Goal: Obtain resource: Download file/media

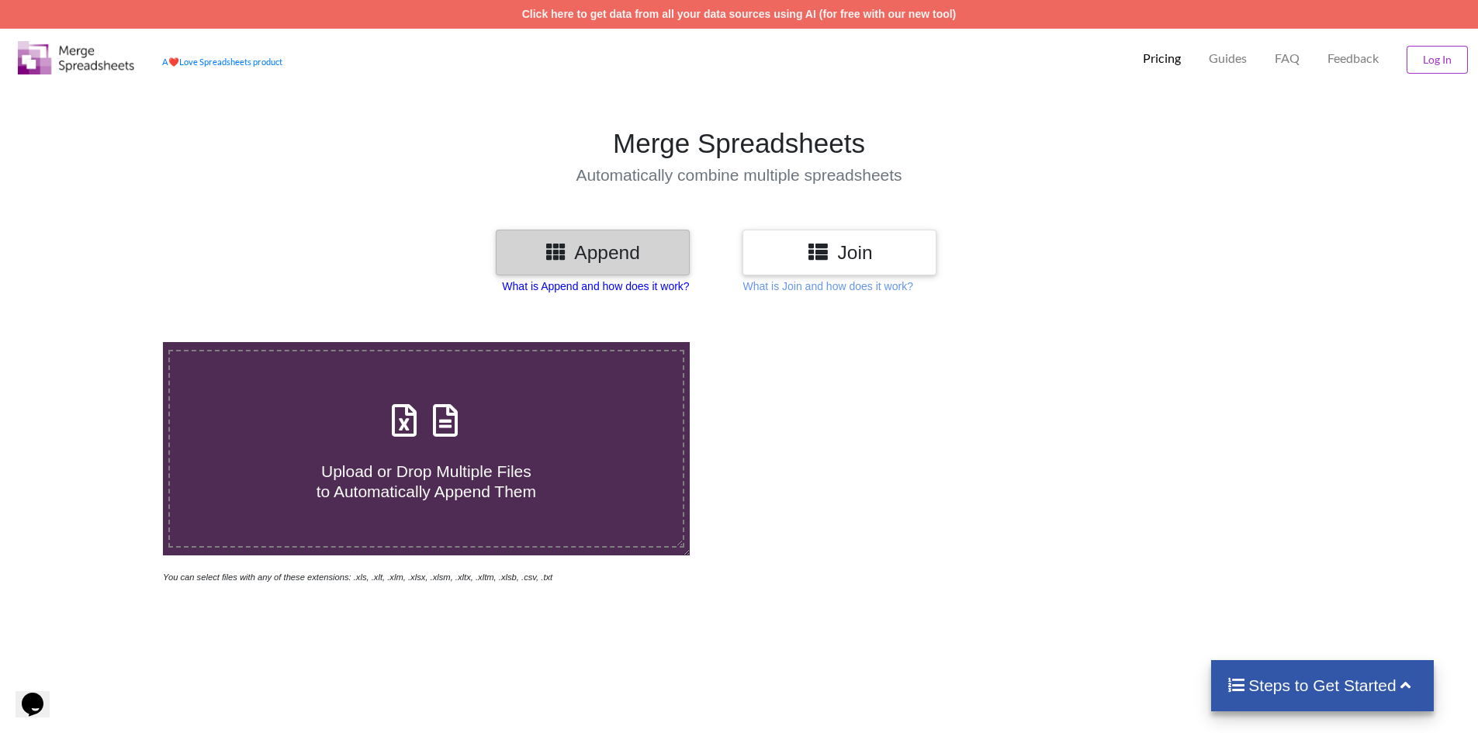
click at [630, 287] on p "What is Append and how does it work?" at bounding box center [595, 287] width 187 height 16
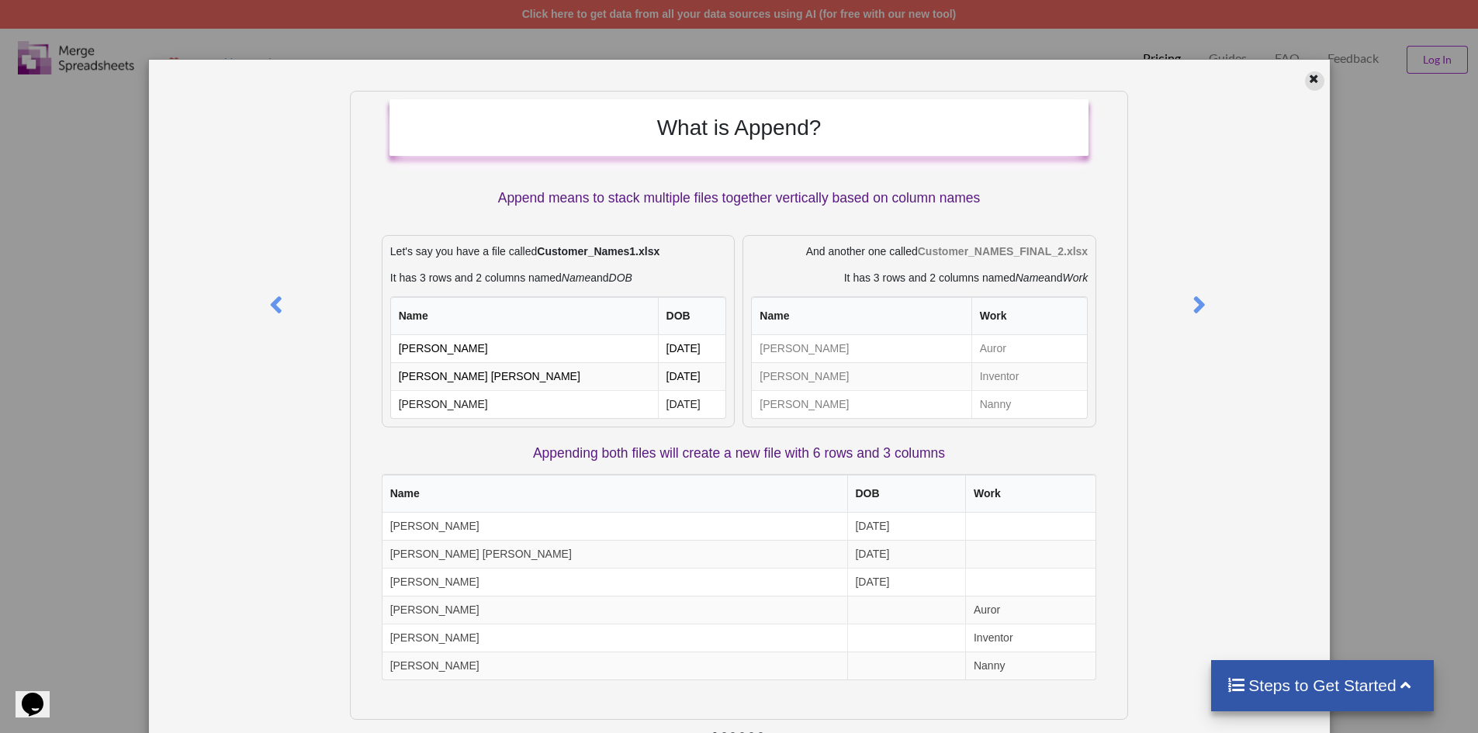
click at [1308, 78] on icon at bounding box center [1313, 76] width 13 height 11
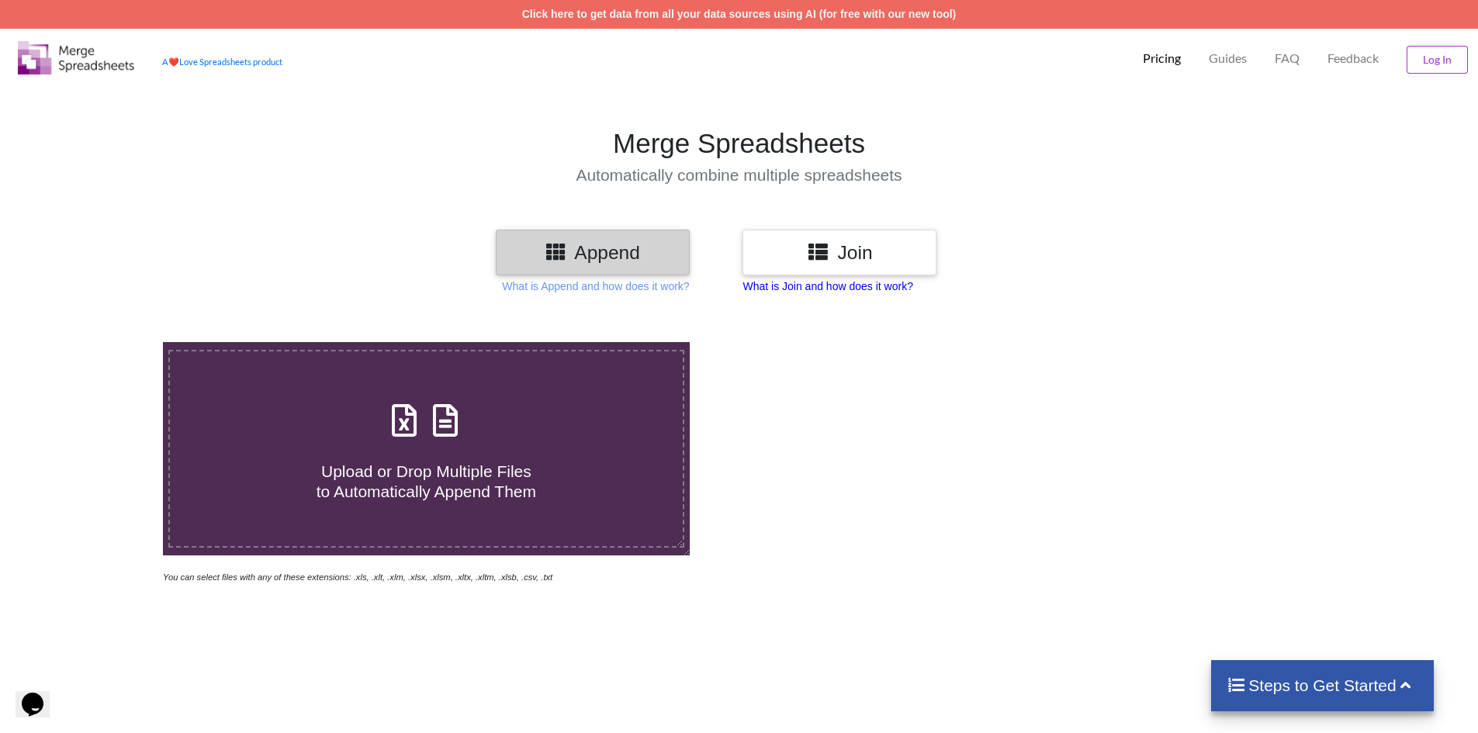
click at [689, 288] on p "What is Join and how does it work?" at bounding box center [595, 287] width 187 height 16
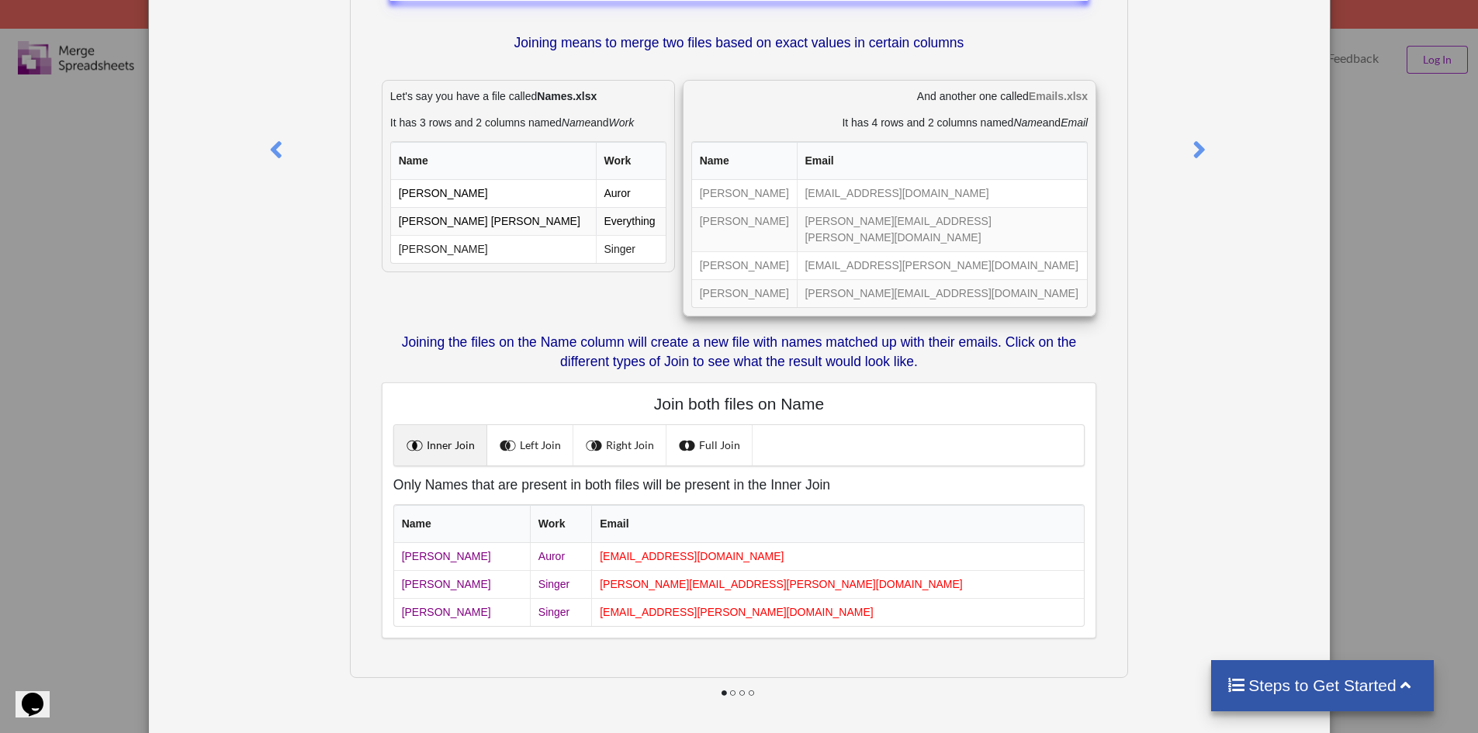
scroll to position [157, 0]
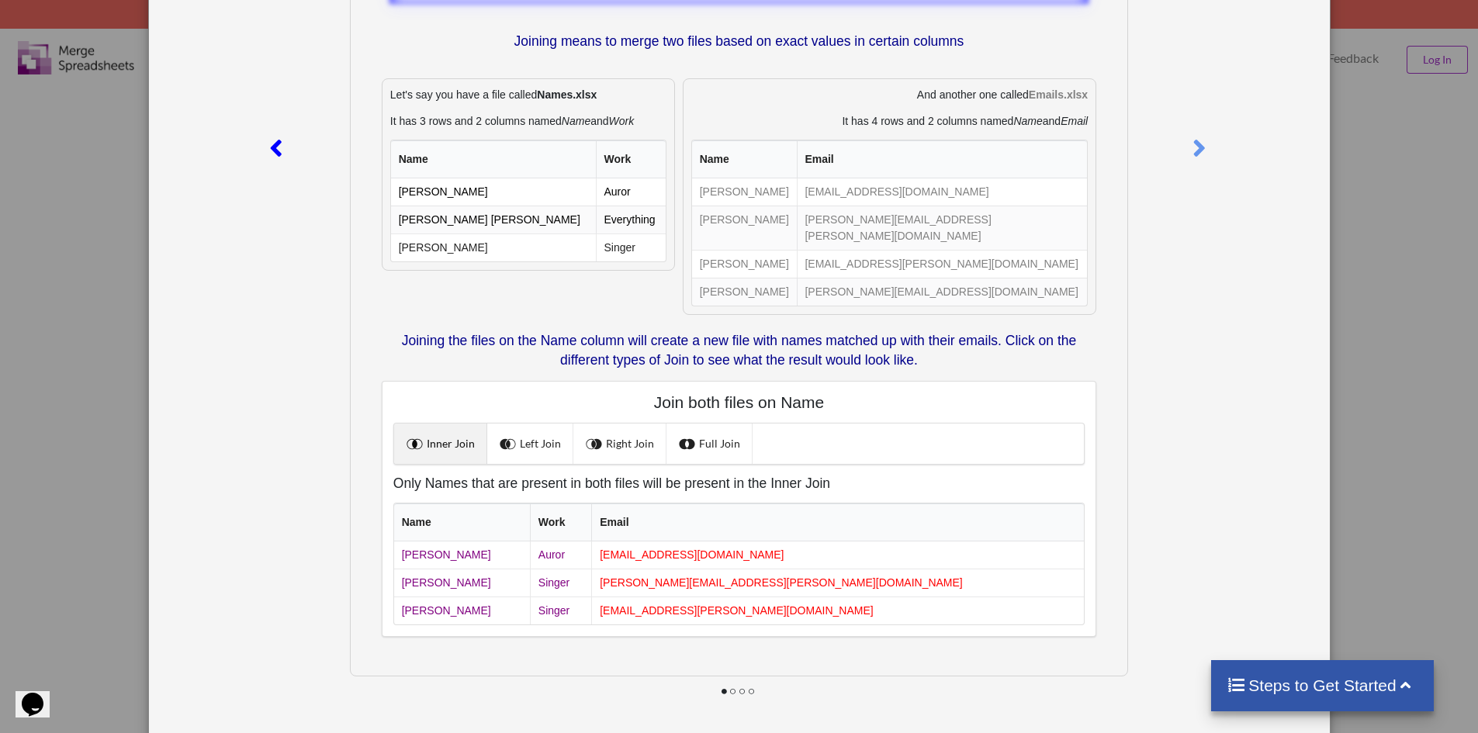
click at [275, 155] on icon at bounding box center [276, 141] width 32 height 27
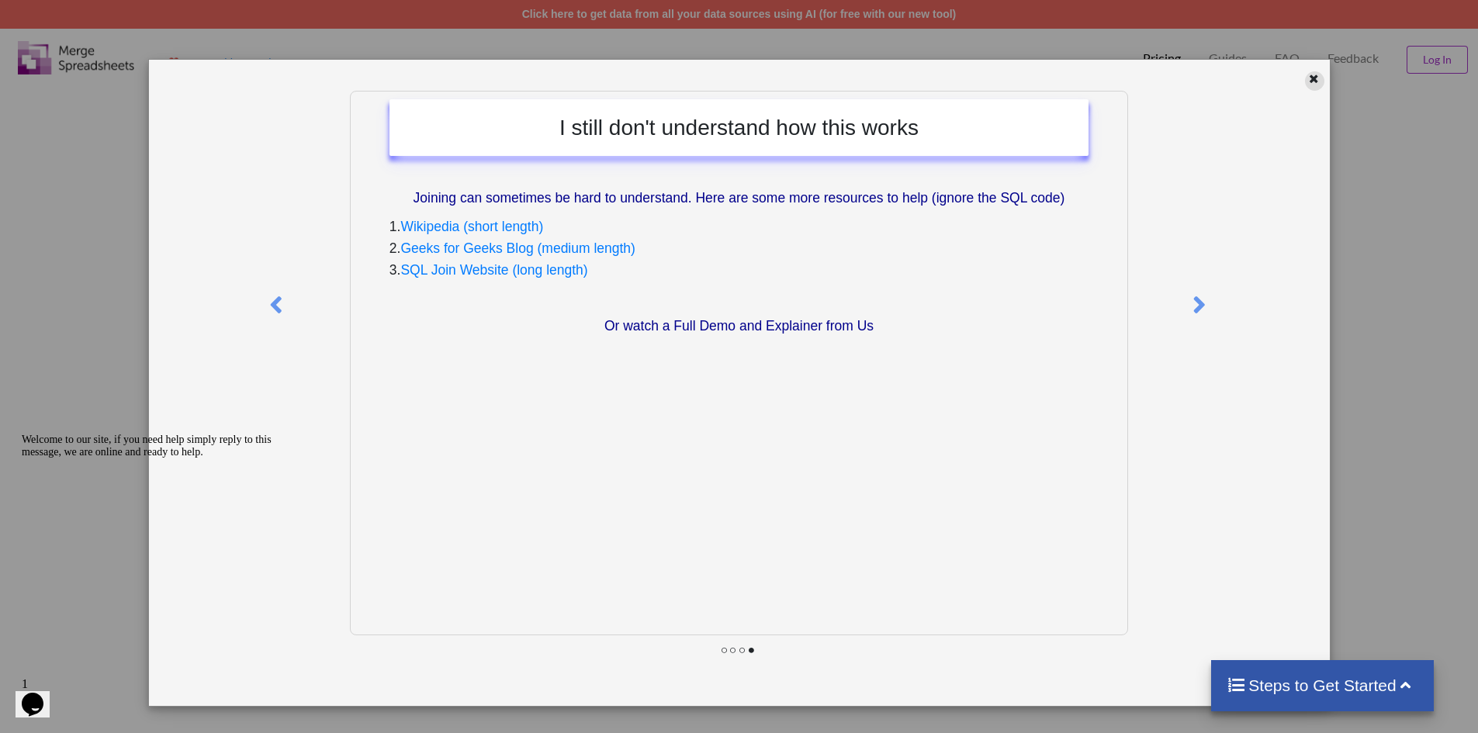
click at [1312, 81] on icon at bounding box center [1313, 76] width 13 height 11
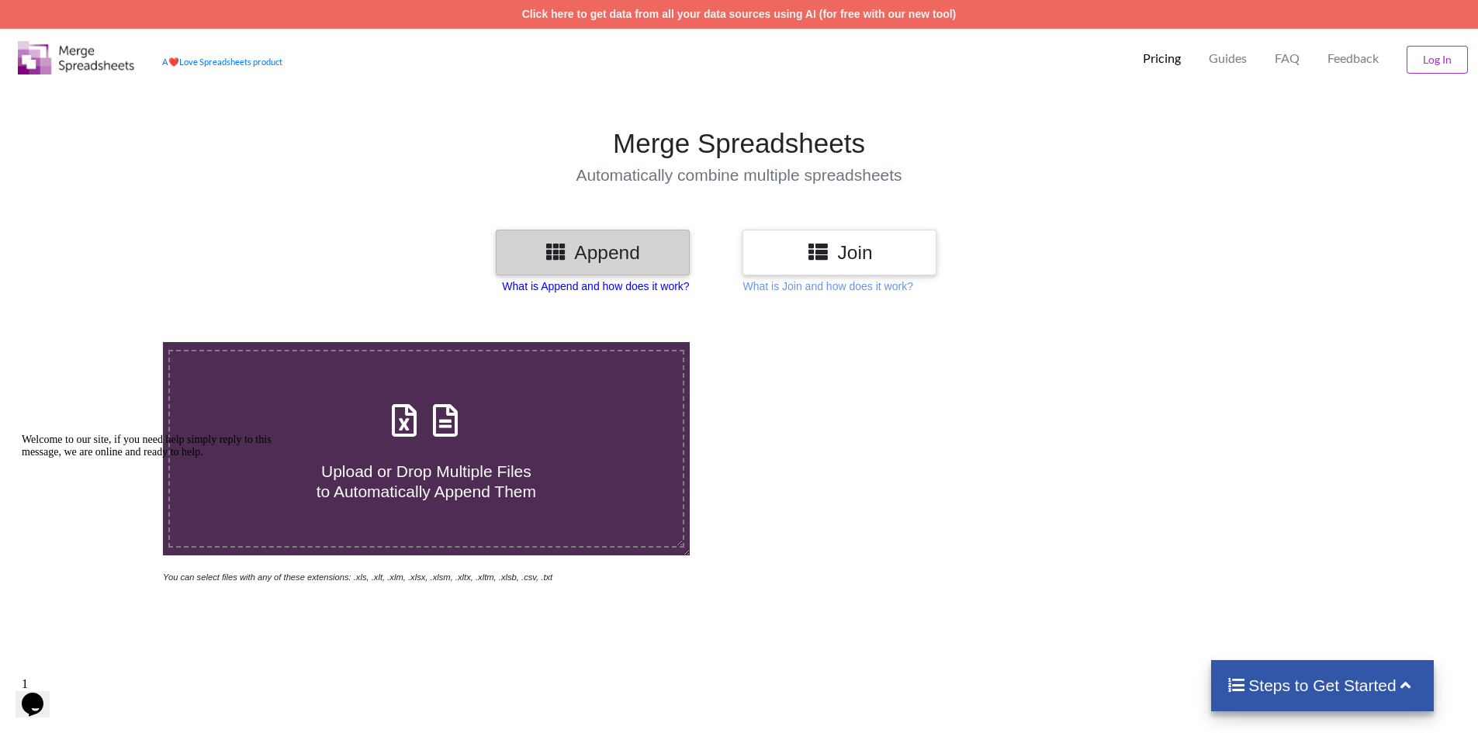
click at [614, 282] on p "What is Append and how does it work?" at bounding box center [595, 287] width 187 height 16
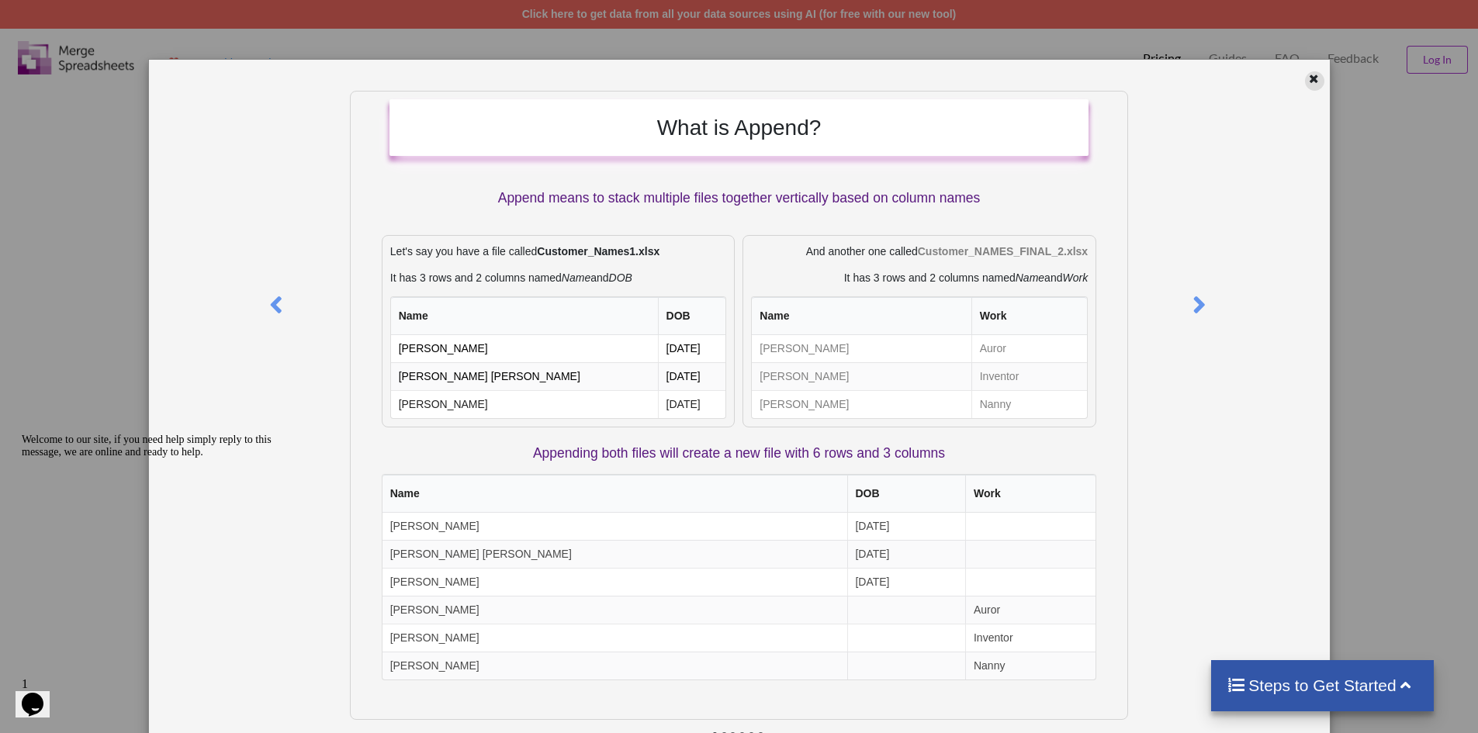
click at [1313, 82] on div at bounding box center [1314, 80] width 19 height 19
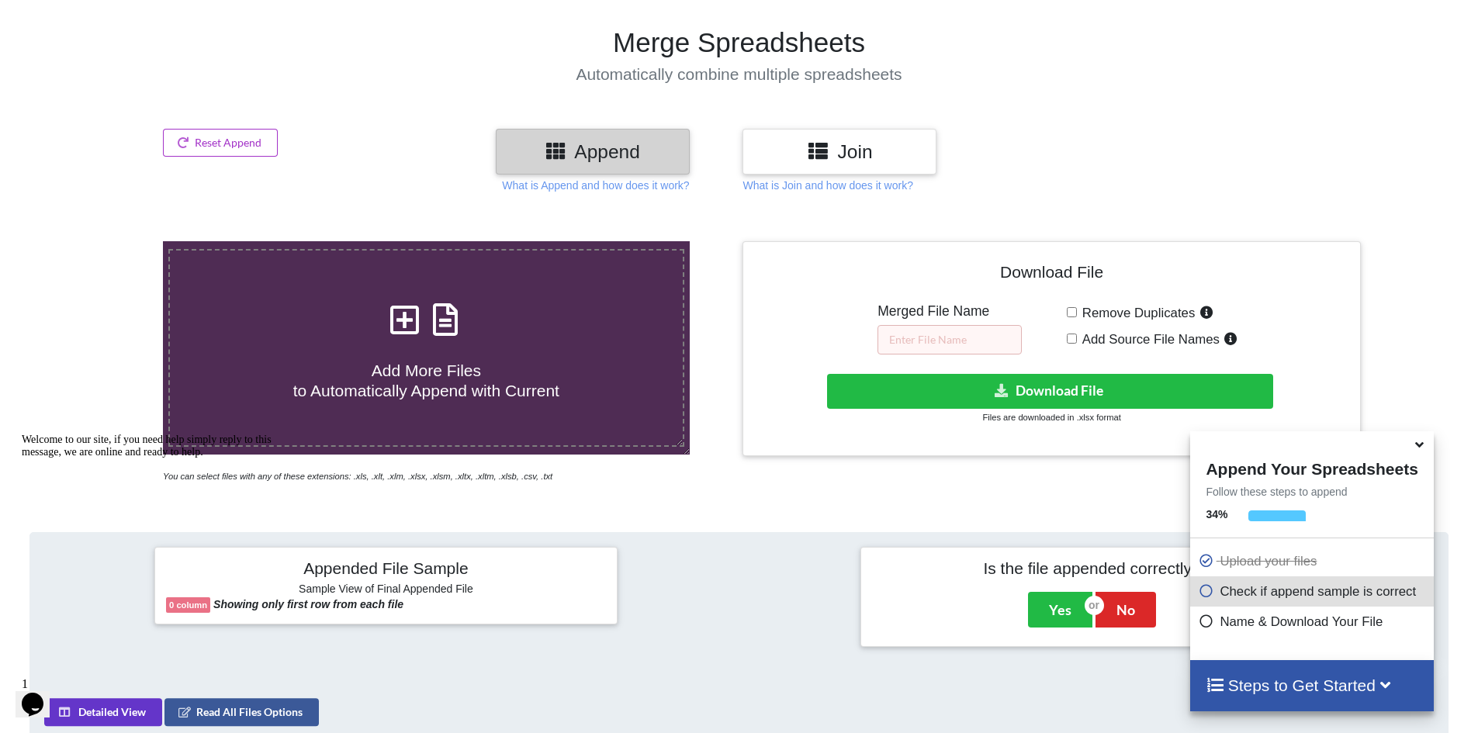
scroll to position [233, 0]
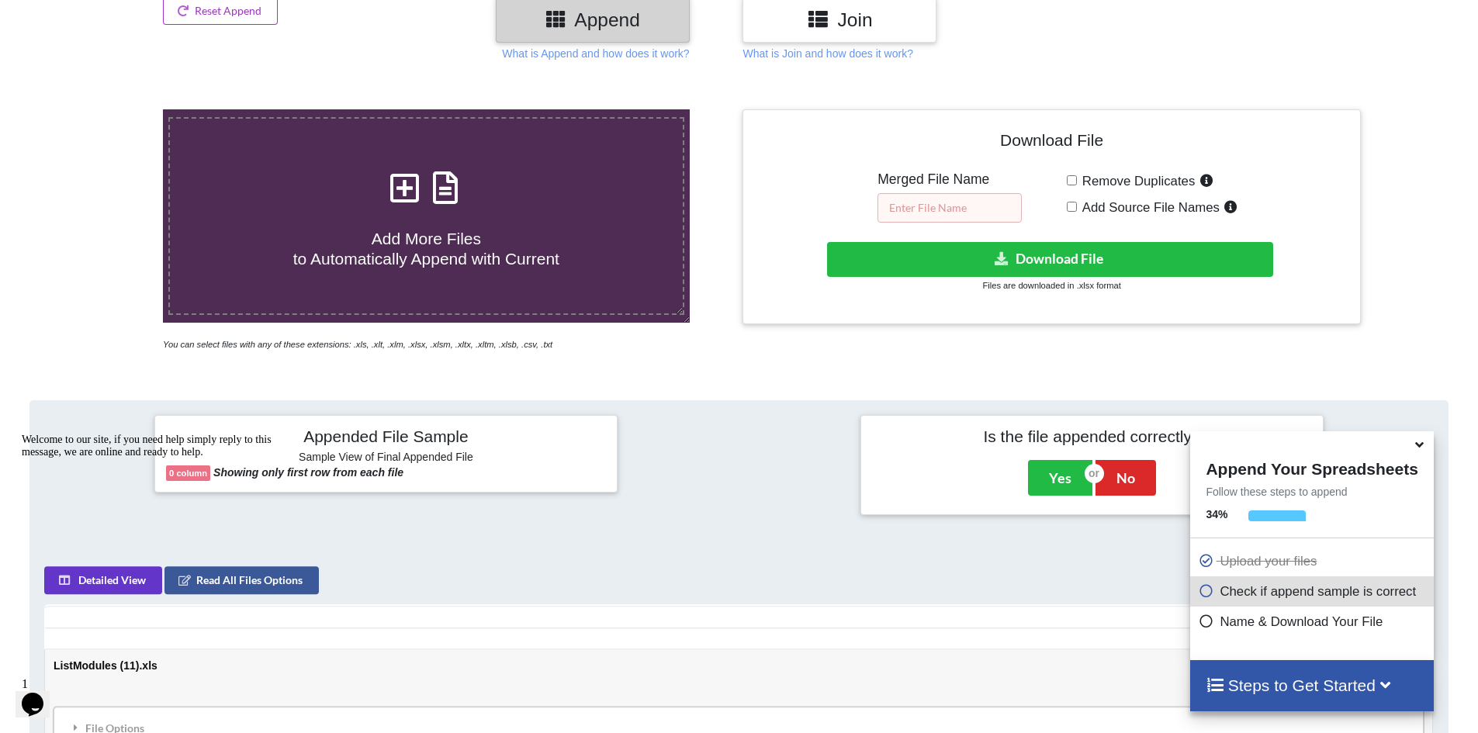
click at [959, 209] on input "text" at bounding box center [950, 207] width 144 height 29
type input "combine"
click at [1063, 259] on button "Download File" at bounding box center [1050, 259] width 446 height 35
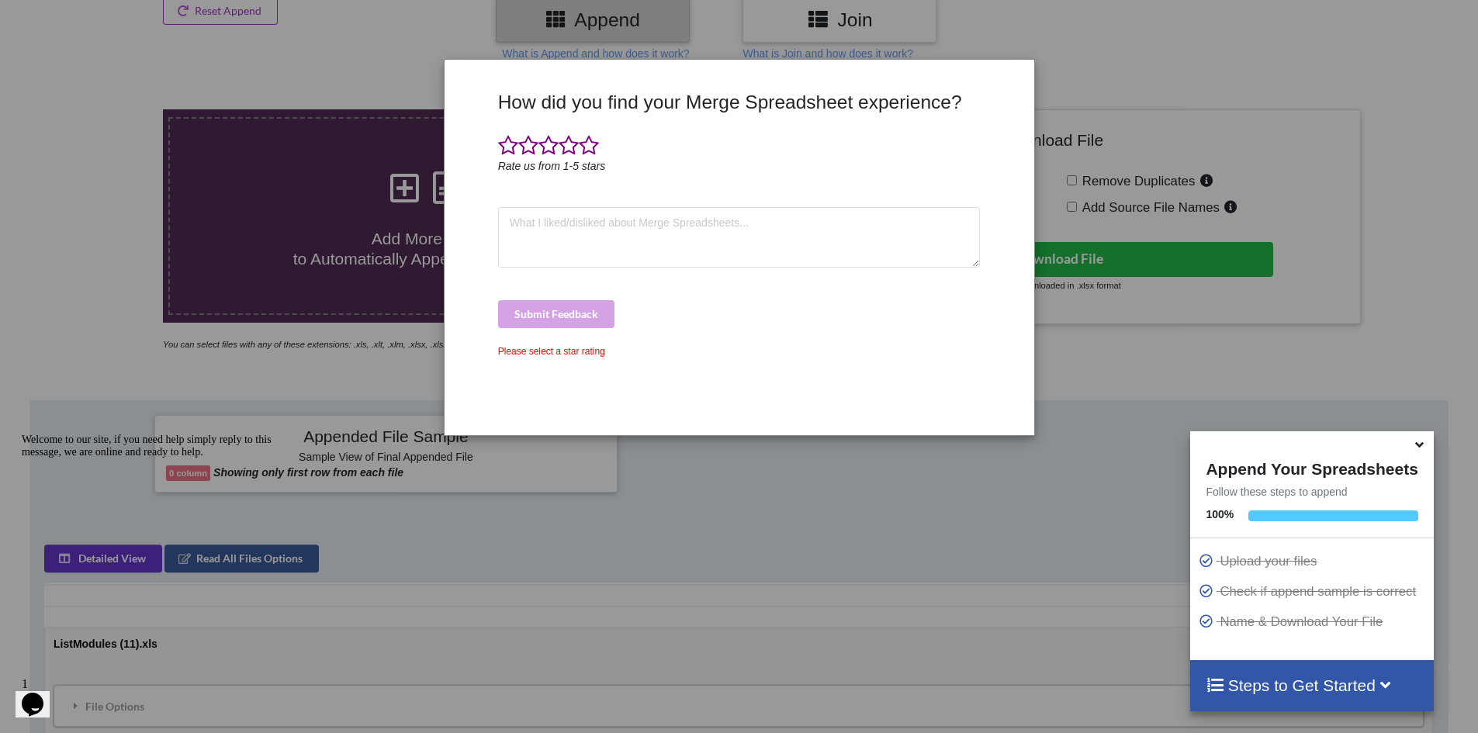
click at [1261, 163] on div "How did you find your Merge Spreadsheet experience? Rate us from 1-5 stars Subm…" at bounding box center [739, 366] width 1478 height 733
